Goal: Task Accomplishment & Management: Use online tool/utility

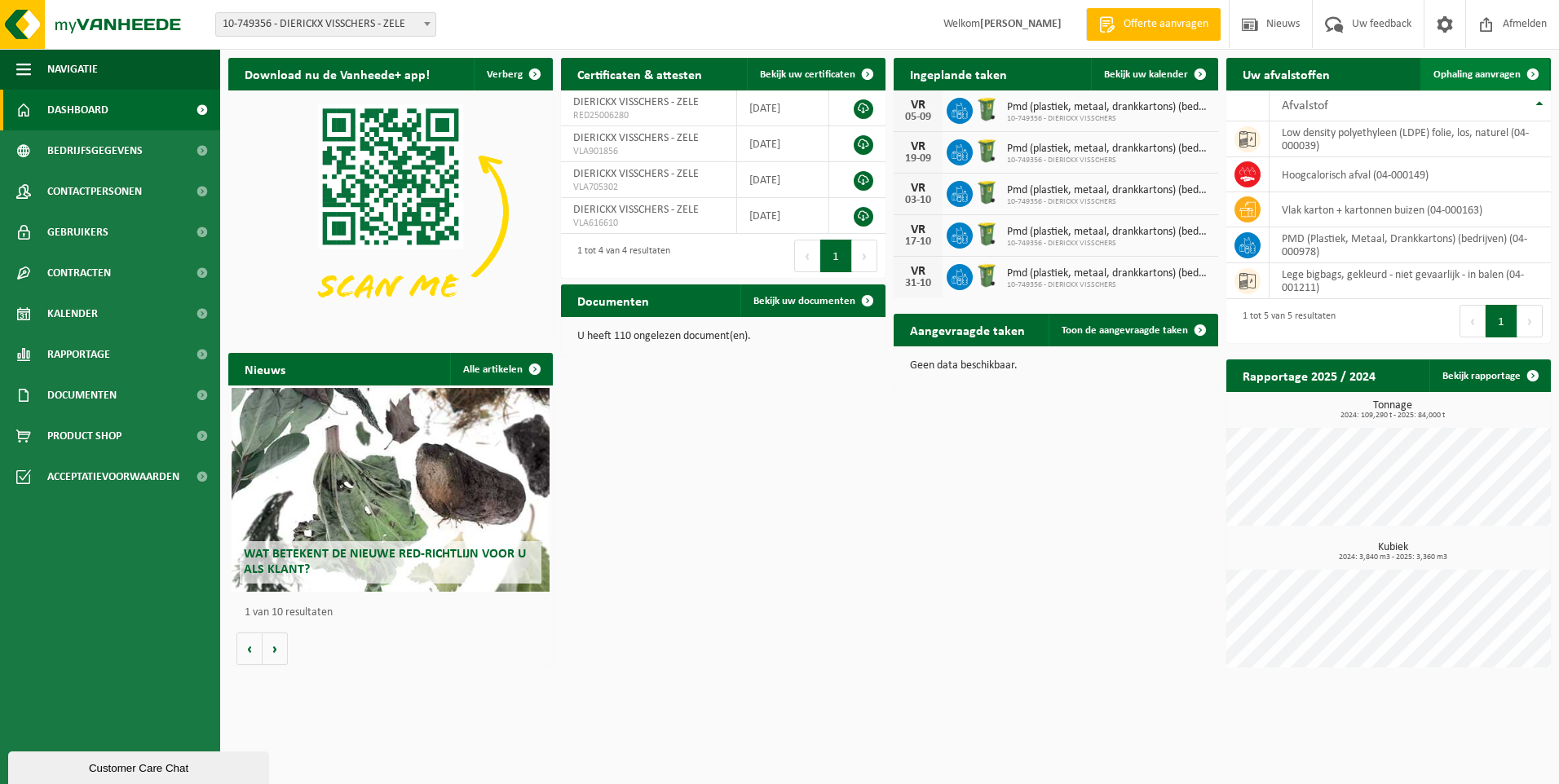
click at [1494, 76] on span "Ophaling aanvragen" at bounding box center [1477, 74] width 88 height 11
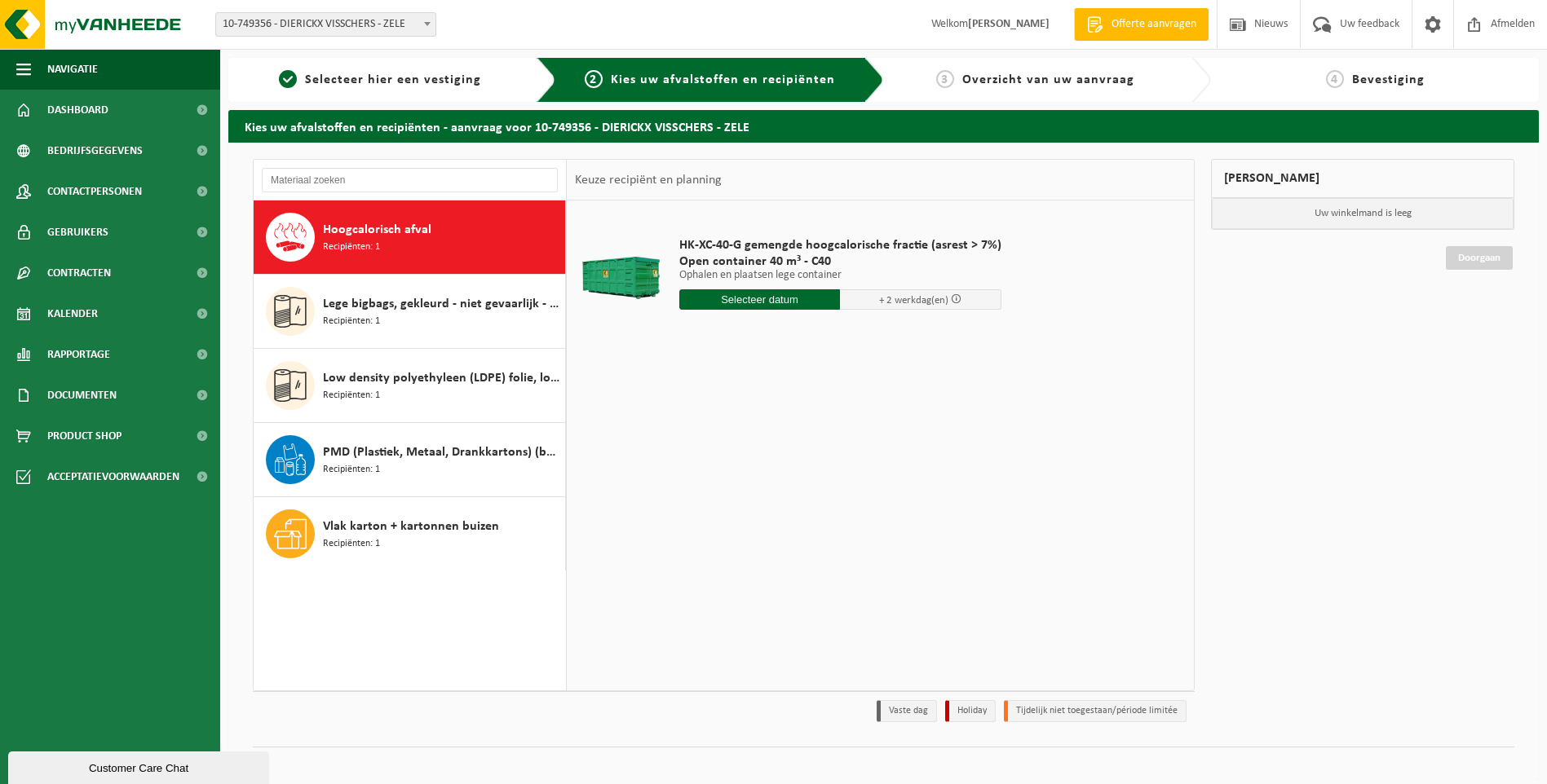
click at [733, 301] on input "text" at bounding box center [759, 299] width 161 height 21
click at [754, 498] on div "27" at bounding box center [751, 497] width 29 height 26
type input "Van 2025-08-27"
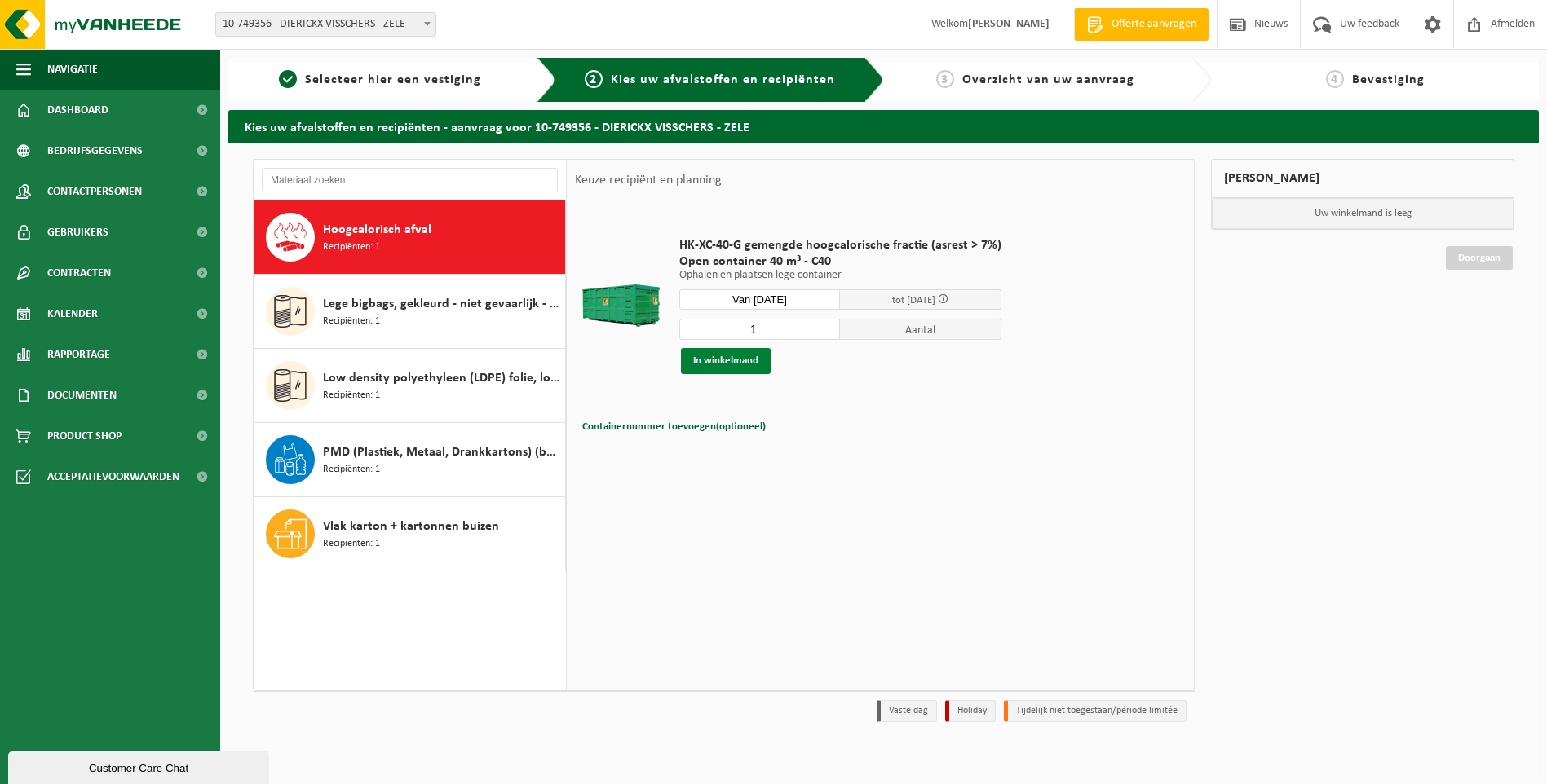
click at [721, 361] on button "In winkelmand" at bounding box center [726, 361] width 90 height 26
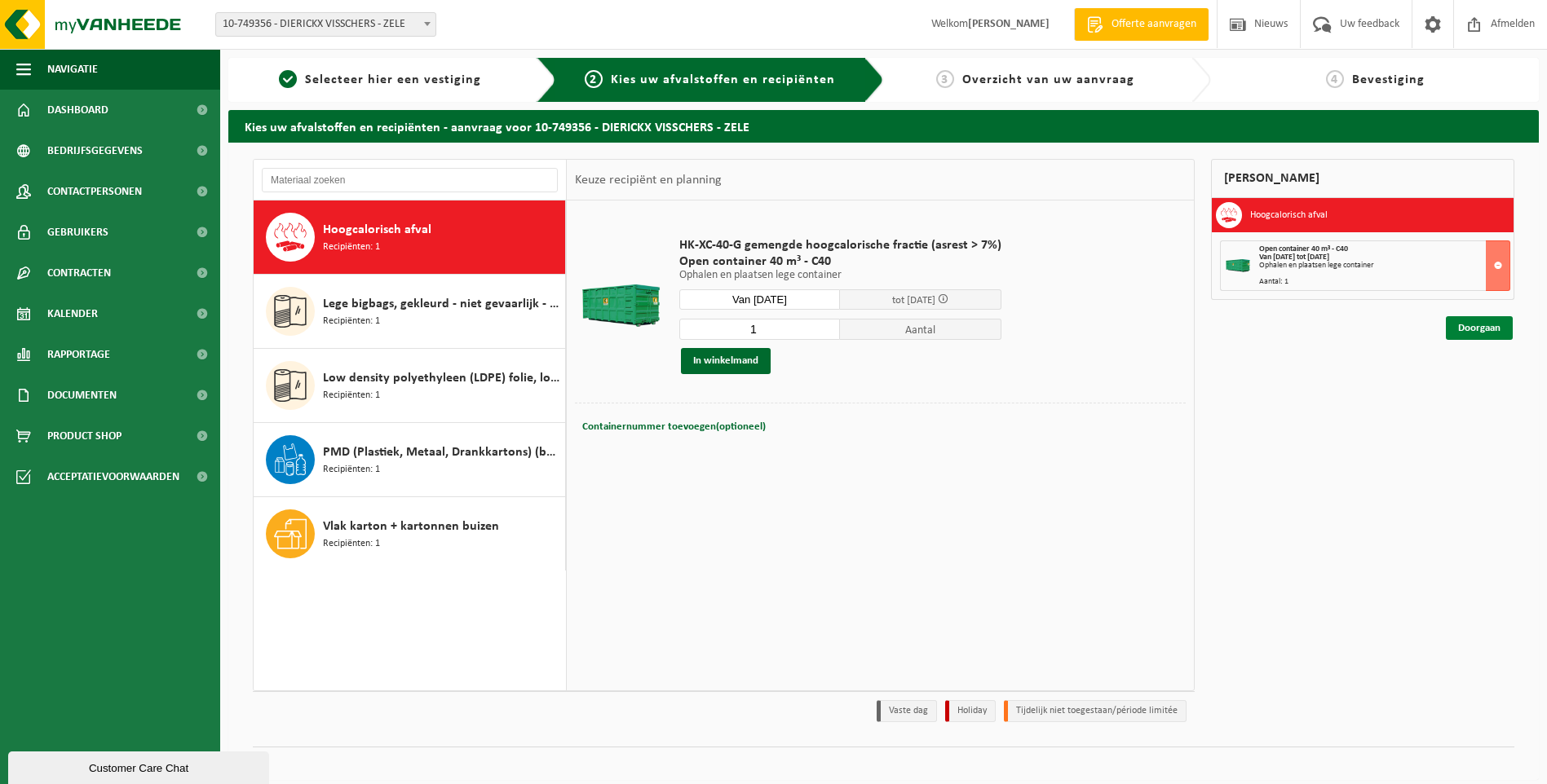
click at [1468, 329] on link "Doorgaan" at bounding box center [1479, 328] width 67 height 24
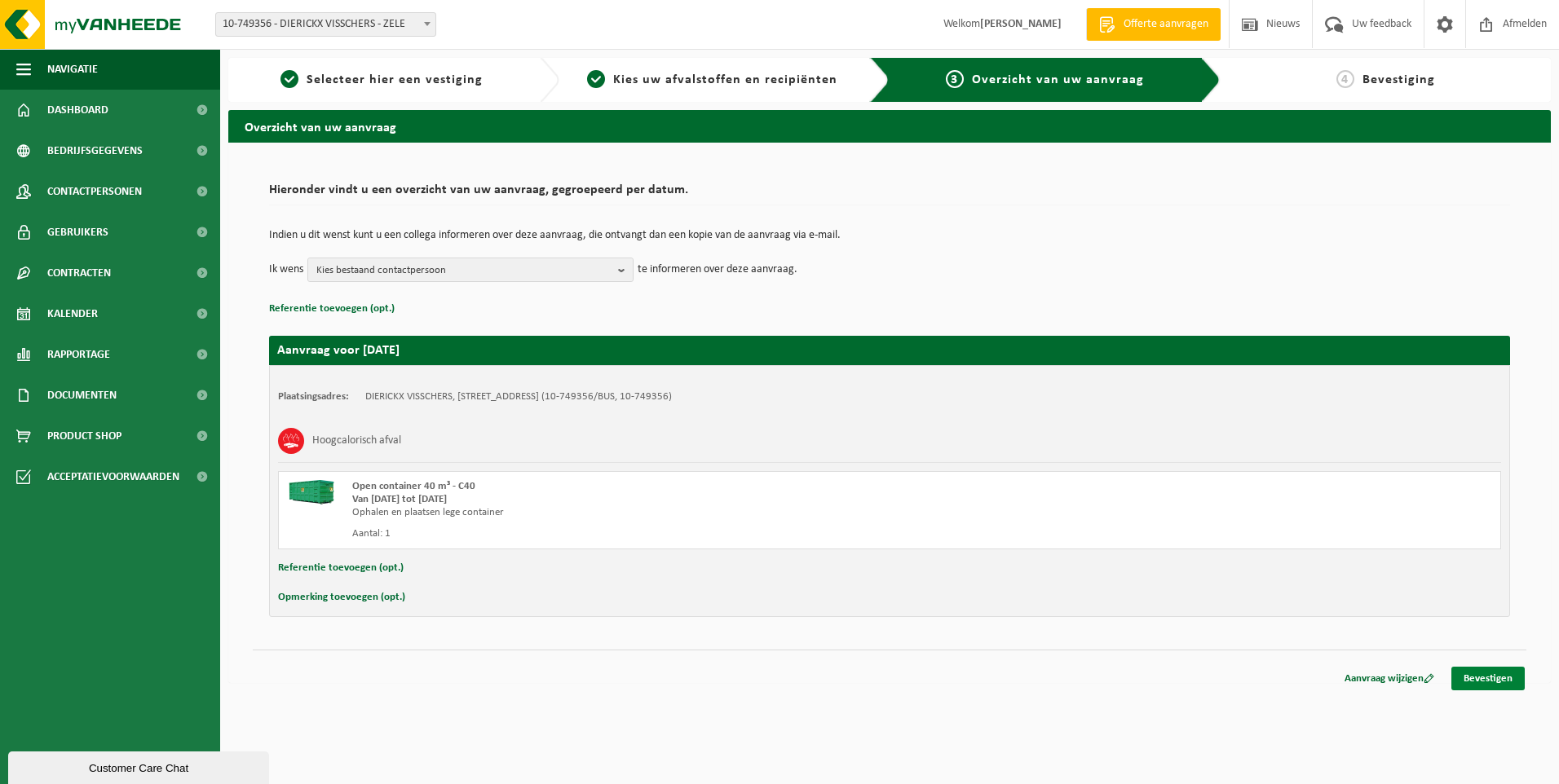
click at [1476, 682] on link "Bevestigen" at bounding box center [1488, 678] width 74 height 24
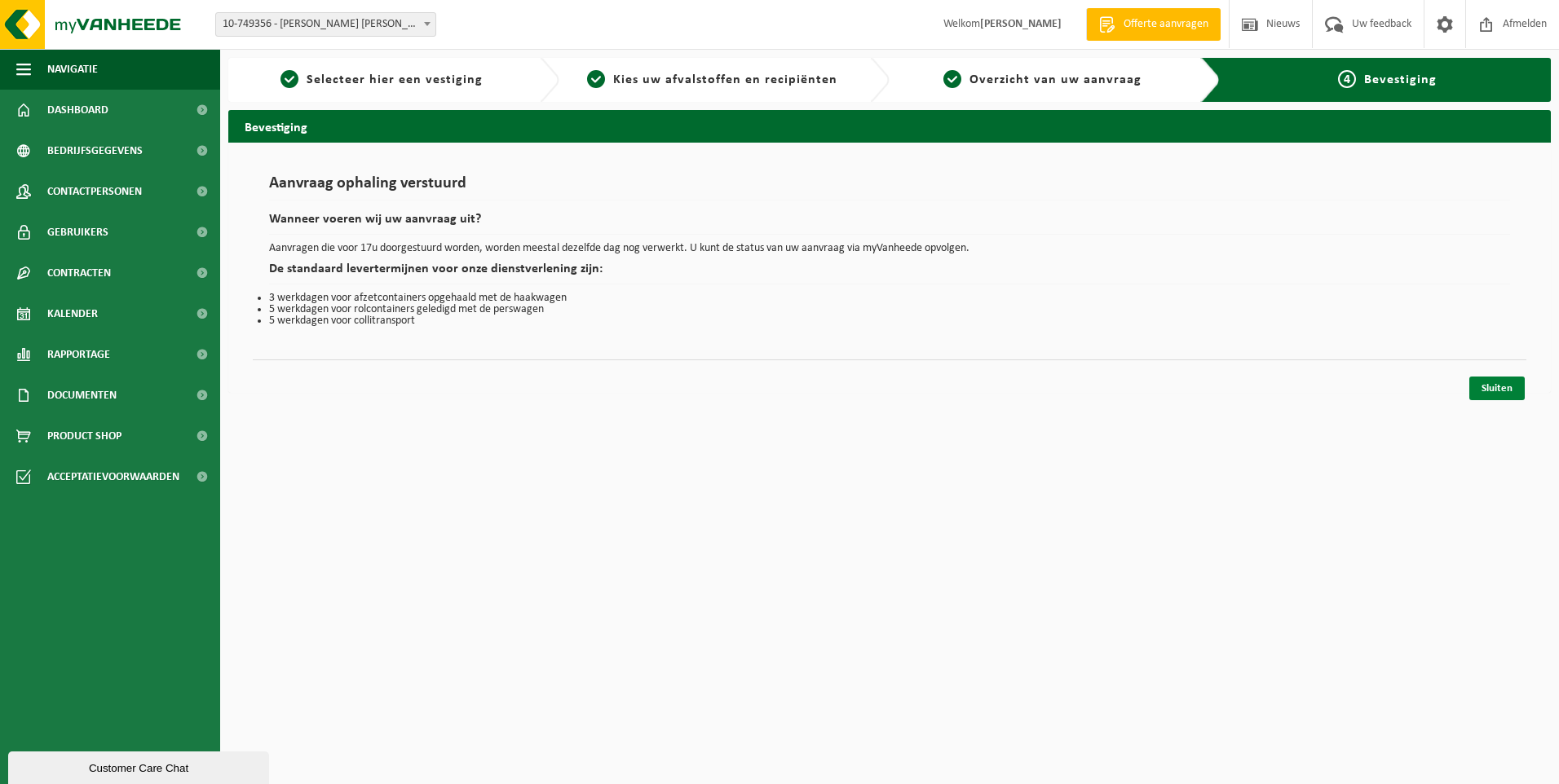
click at [1484, 390] on link "Sluiten" at bounding box center [1496, 388] width 55 height 24
